Goal: Navigation & Orientation: Find specific page/section

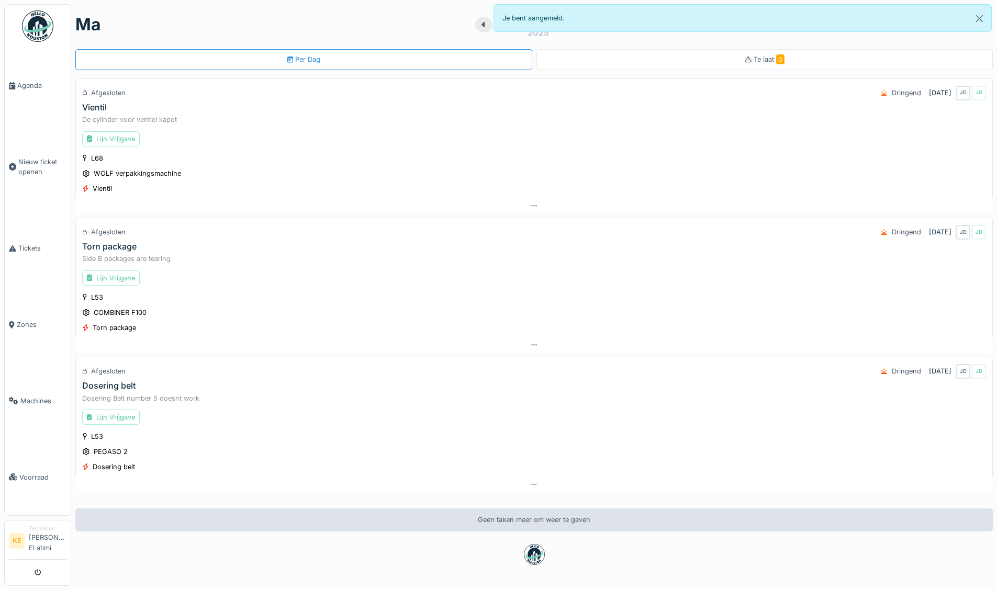
click at [36, 31] on img at bounding box center [37, 25] width 31 height 31
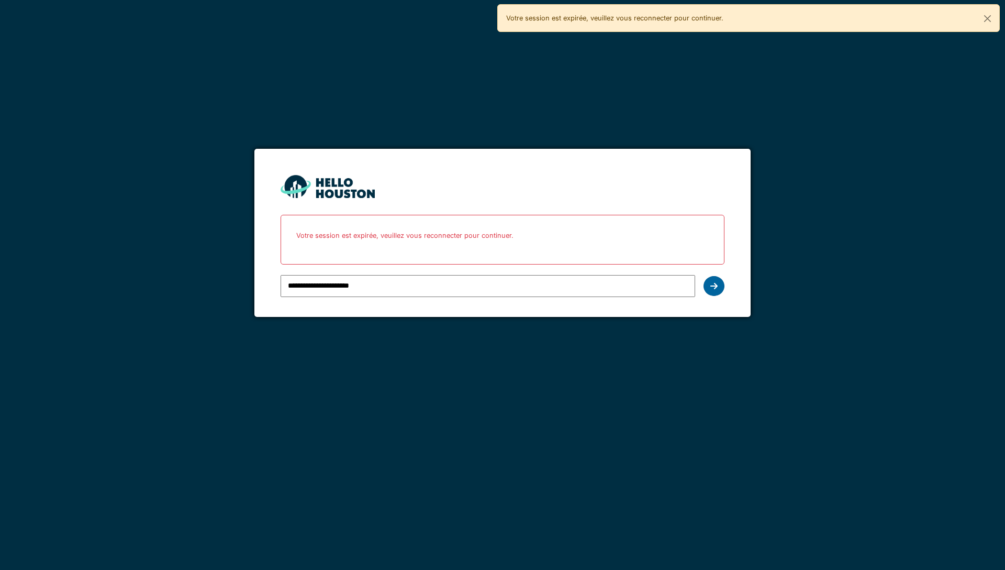
click at [717, 284] on icon at bounding box center [713, 286] width 7 height 8
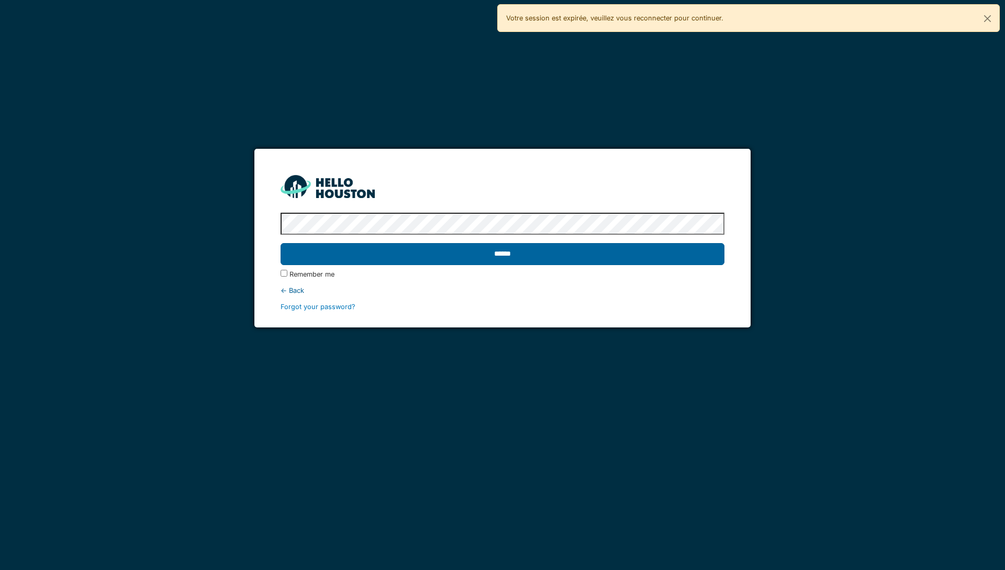
click at [666, 249] on input "******" at bounding box center [502, 254] width 443 height 22
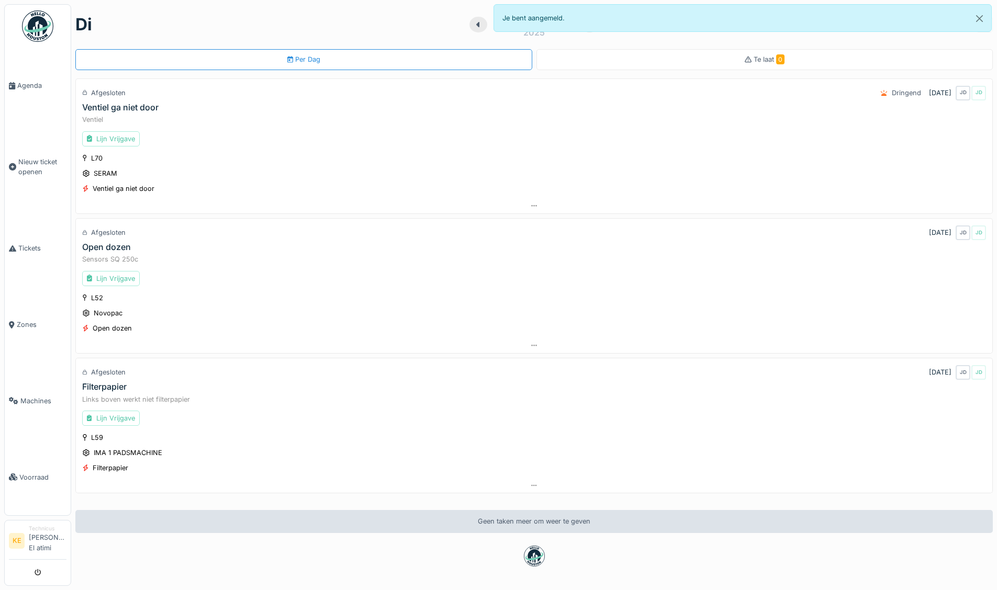
click at [36, 25] on img at bounding box center [37, 25] width 31 height 31
